Goal: Obtain resource: Download file/media

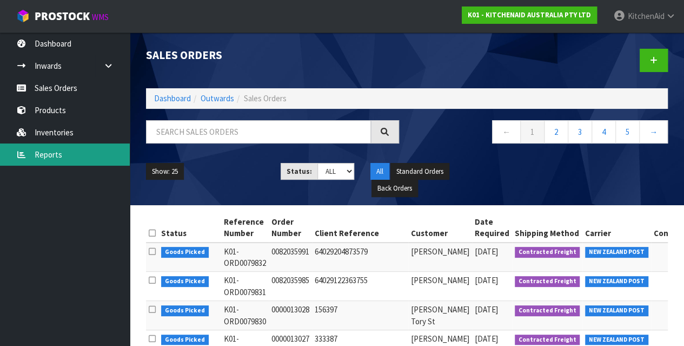
click at [60, 156] on link "Reports" at bounding box center [65, 154] width 130 height 22
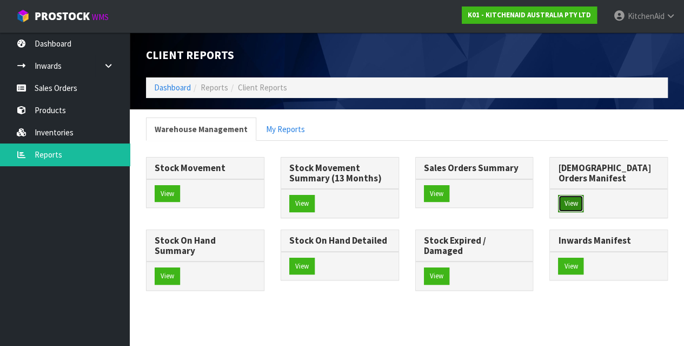
click at [575, 195] on button "View" at bounding box center [570, 203] width 25 height 17
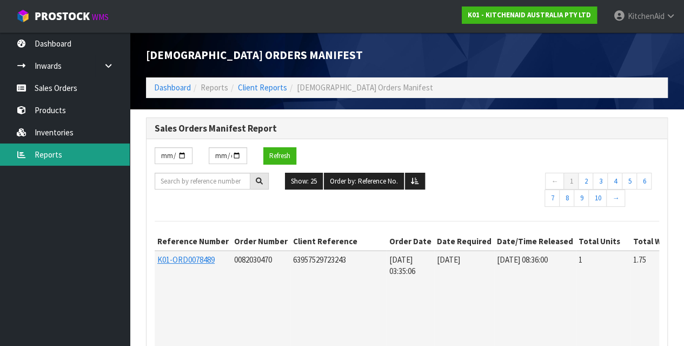
click at [61, 154] on link "Reports" at bounding box center [65, 154] width 130 height 22
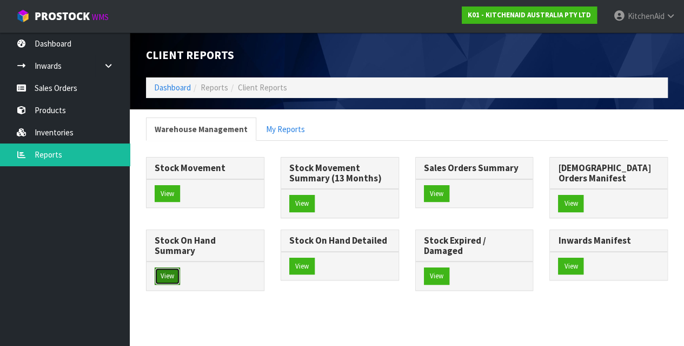
click at [180, 267] on button "View" at bounding box center [167, 275] width 25 height 17
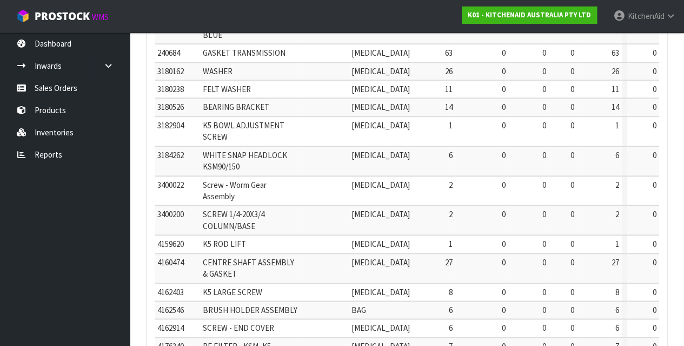
scroll to position [506, 0]
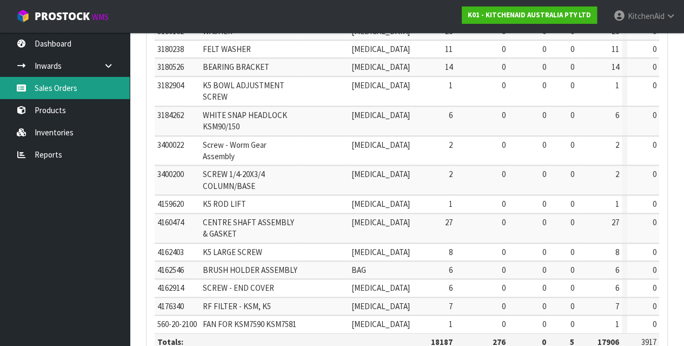
click at [74, 91] on link "Sales Orders" at bounding box center [65, 88] width 130 height 22
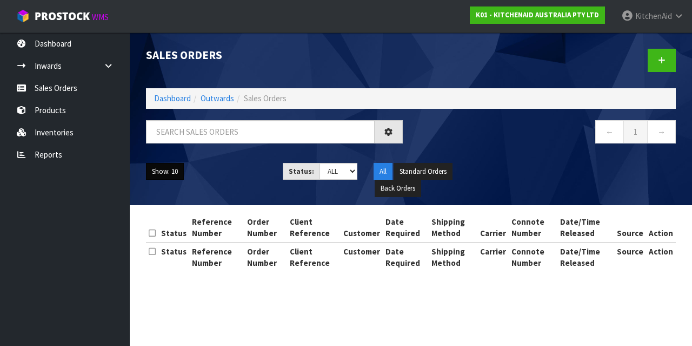
click at [164, 169] on button "Show: 10" at bounding box center [165, 171] width 38 height 17
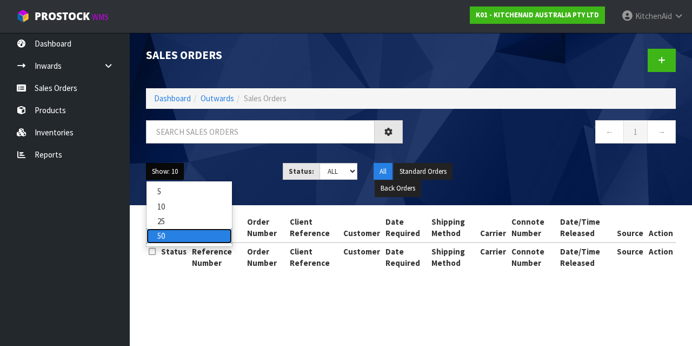
click at [177, 235] on link "50" at bounding box center [189, 235] width 85 height 15
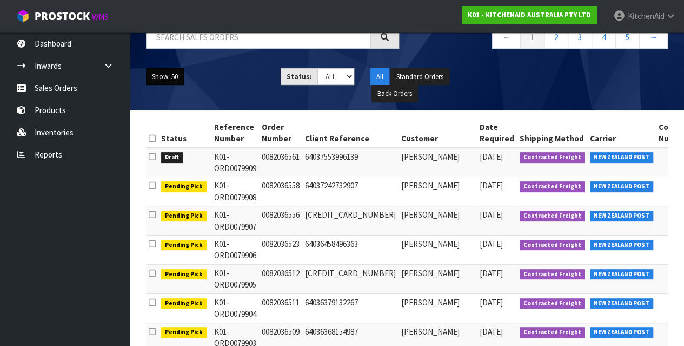
scroll to position [22, 0]
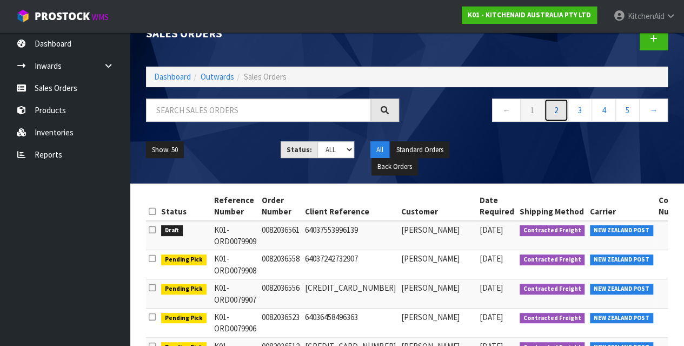
click at [562, 114] on link "2" at bounding box center [556, 109] width 24 height 23
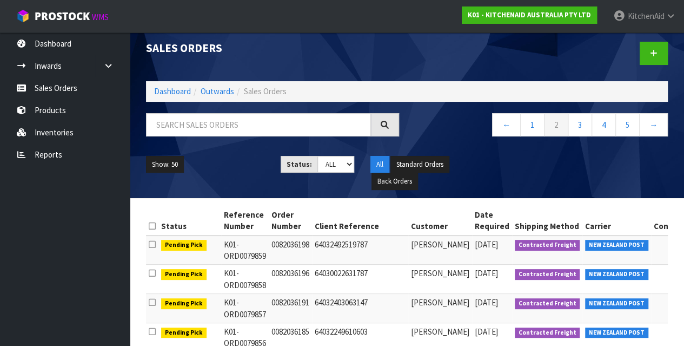
scroll to position [0, 0]
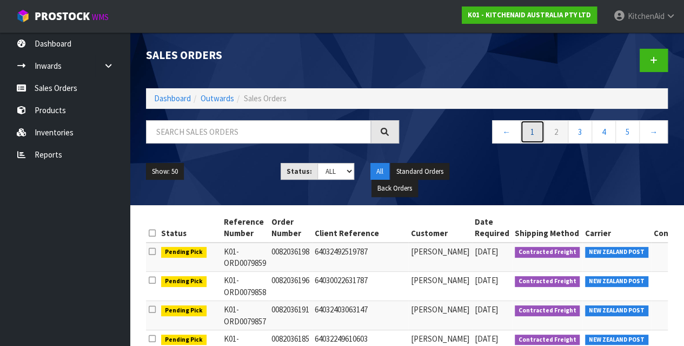
click at [527, 136] on link "1" at bounding box center [532, 131] width 24 height 23
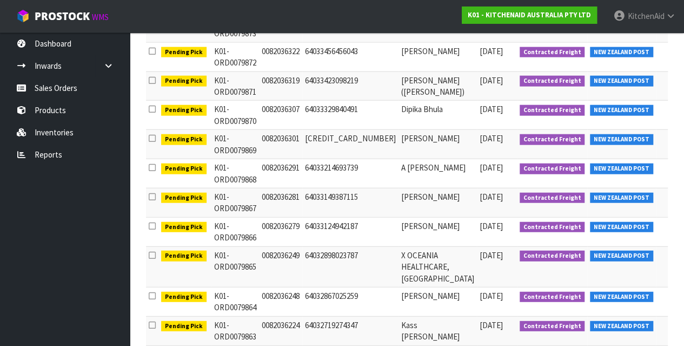
scroll to position [1283, 0]
